Goal: Task Accomplishment & Management: Complete application form

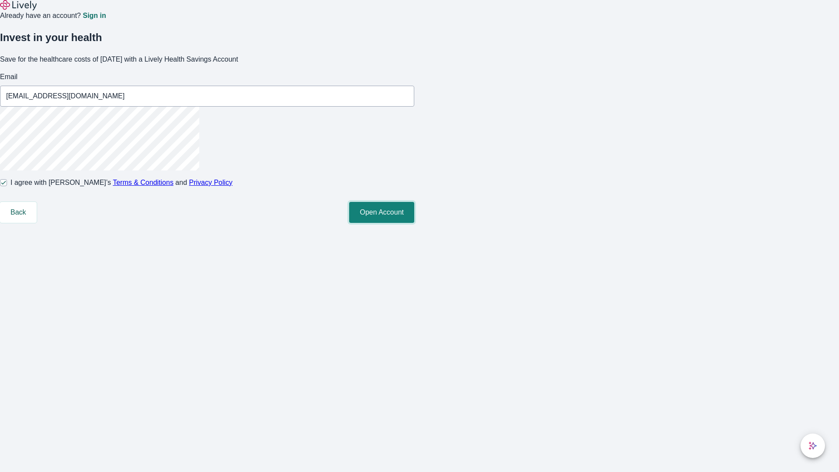
click at [414, 223] on button "Open Account" at bounding box center [381, 212] width 65 height 21
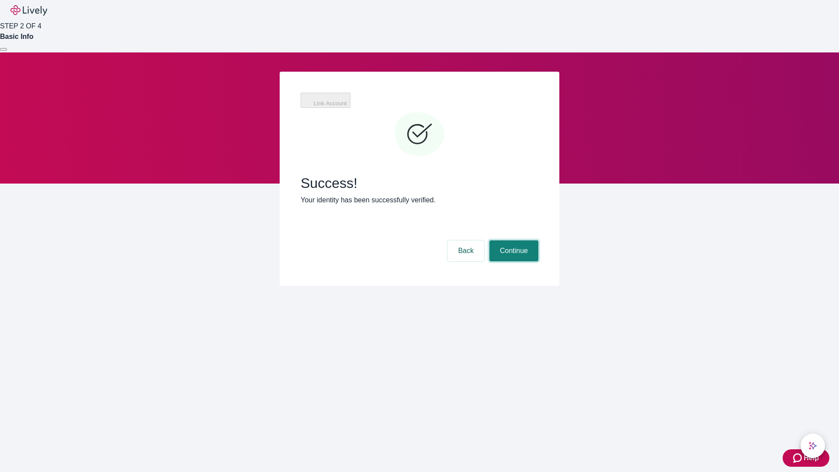
click at [513, 240] on button "Continue" at bounding box center [514, 250] width 49 height 21
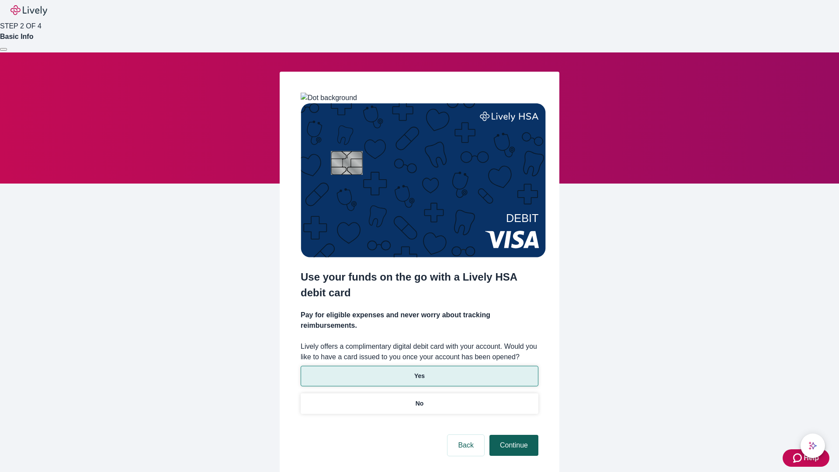
click at [419, 399] on p "No" at bounding box center [420, 403] width 8 height 9
click at [513, 435] on button "Continue" at bounding box center [514, 445] width 49 height 21
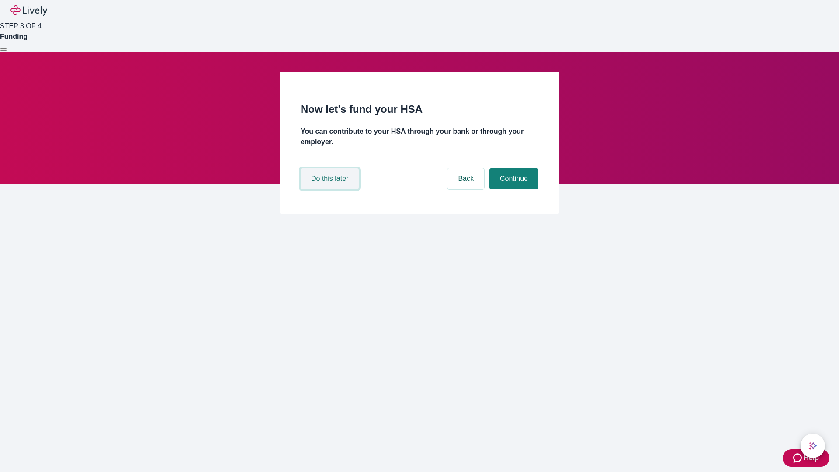
click at [331, 189] on button "Do this later" at bounding box center [330, 178] width 58 height 21
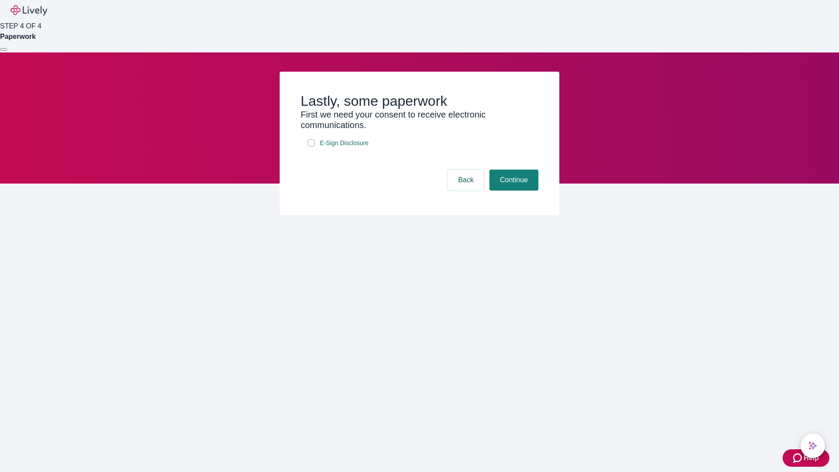
click at [311, 146] on input "E-Sign Disclosure" at bounding box center [311, 142] width 7 height 7
checkbox input "true"
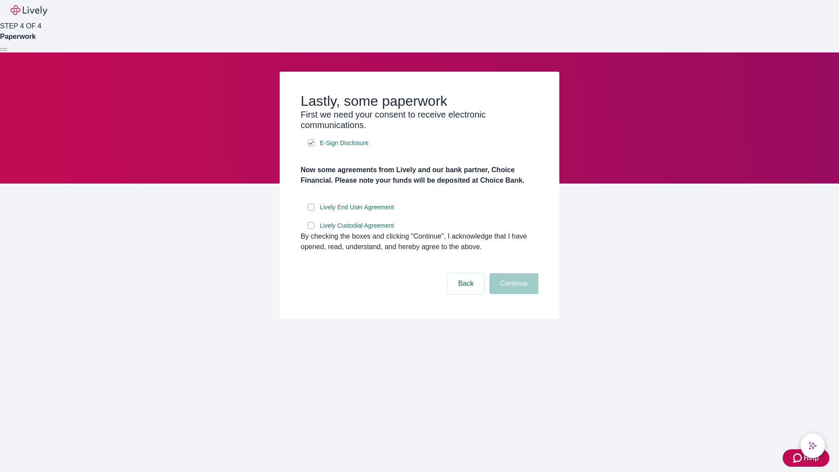
click at [311, 211] on input "Lively End User Agreement" at bounding box center [311, 207] width 7 height 7
checkbox input "true"
click at [311, 229] on input "Lively Custodial Agreement" at bounding box center [311, 225] width 7 height 7
checkbox input "true"
click at [513, 294] on button "Continue" at bounding box center [514, 283] width 49 height 21
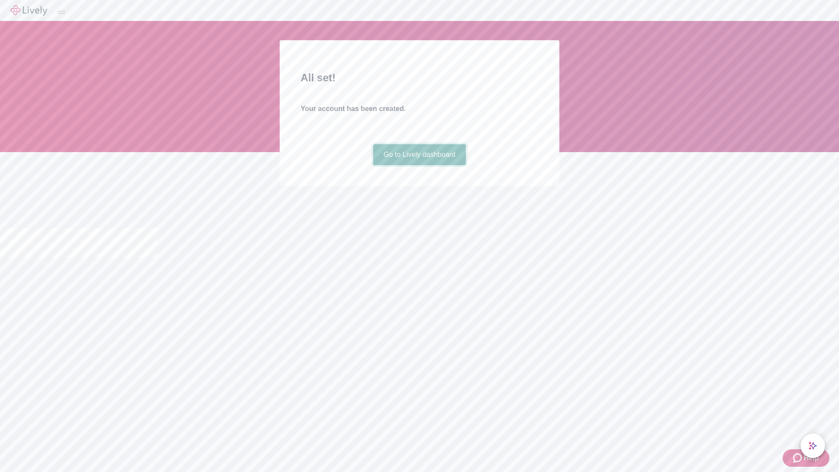
click at [419, 165] on link "Go to Lively dashboard" at bounding box center [419, 154] width 93 height 21
